Goal: Information Seeking & Learning: Learn about a topic

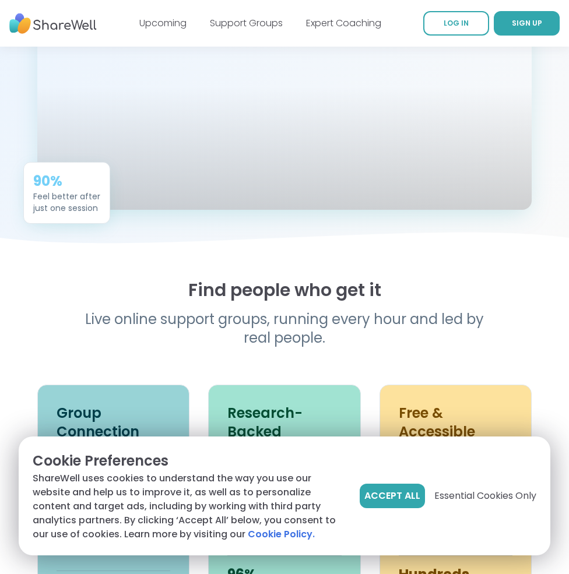
scroll to position [350, 0]
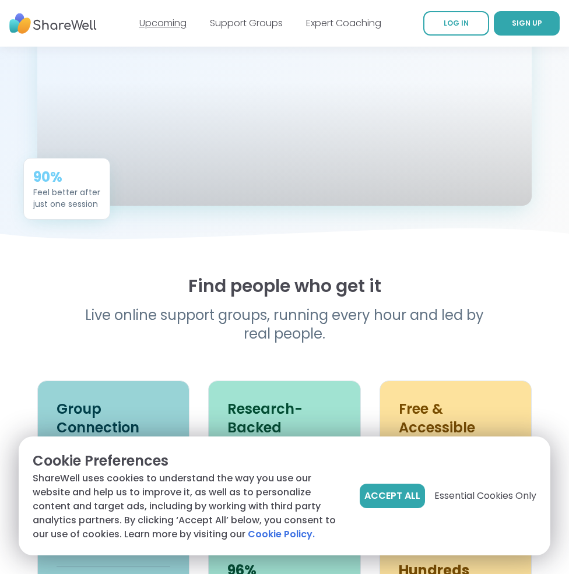
click at [160, 23] on link "Upcoming" at bounding box center [162, 22] width 47 height 13
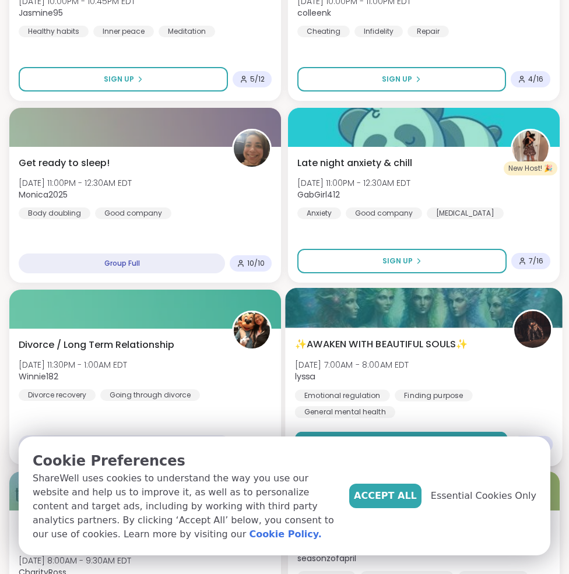
scroll to position [1398, 0]
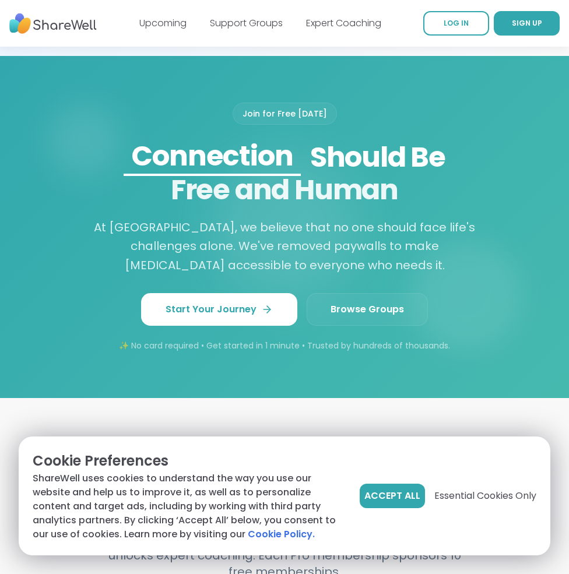
scroll to position [1223, 0]
